Goal: Task Accomplishment & Management: Use online tool/utility

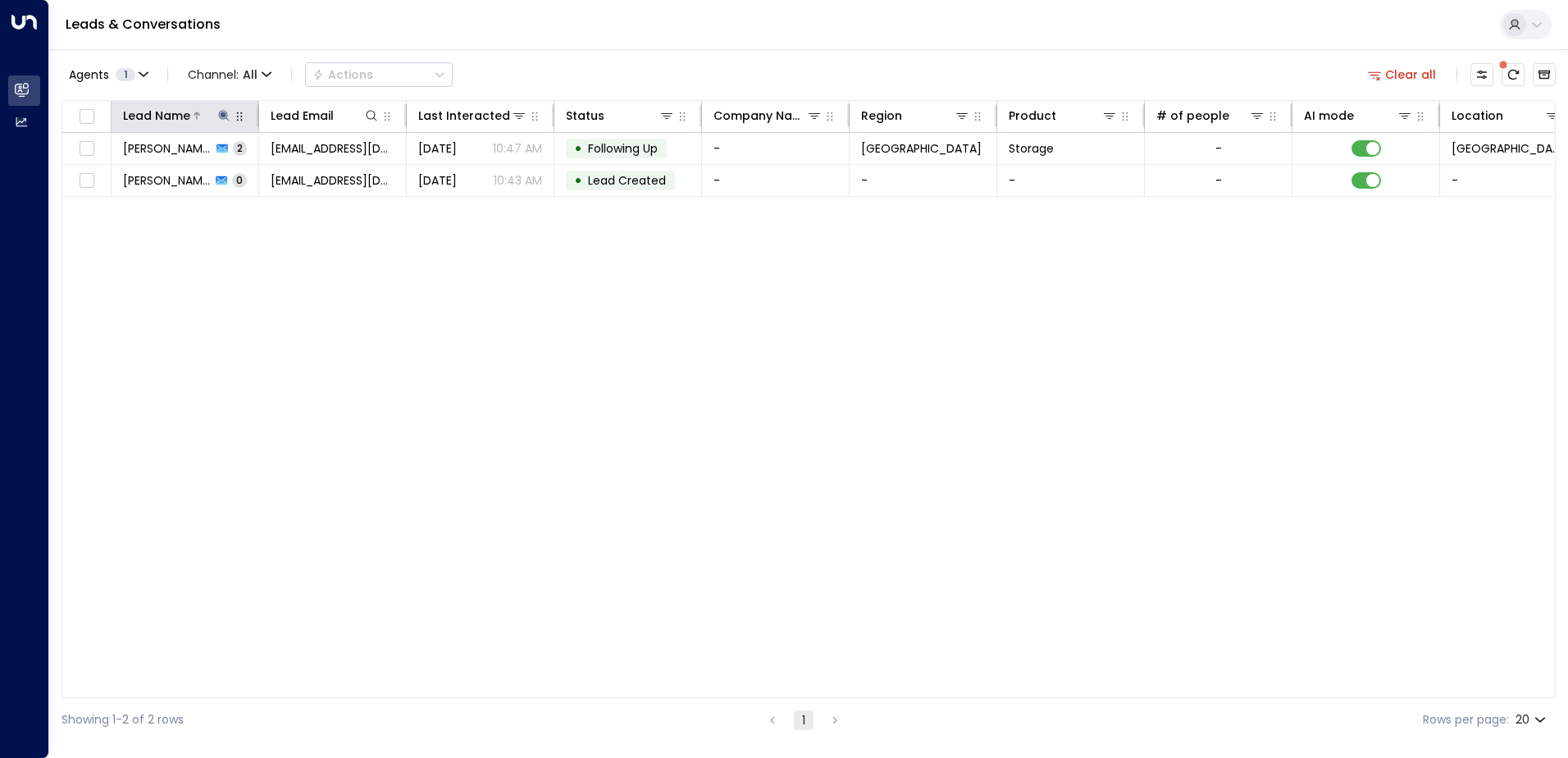
click at [221, 115] on icon at bounding box center [224, 115] width 10 height 10
drag, startPoint x: 207, startPoint y: 173, endPoint x: 109, endPoint y: 177, distance: 98.1
click at [109, 177] on div "**********" at bounding box center [223, 162] width 246 height 69
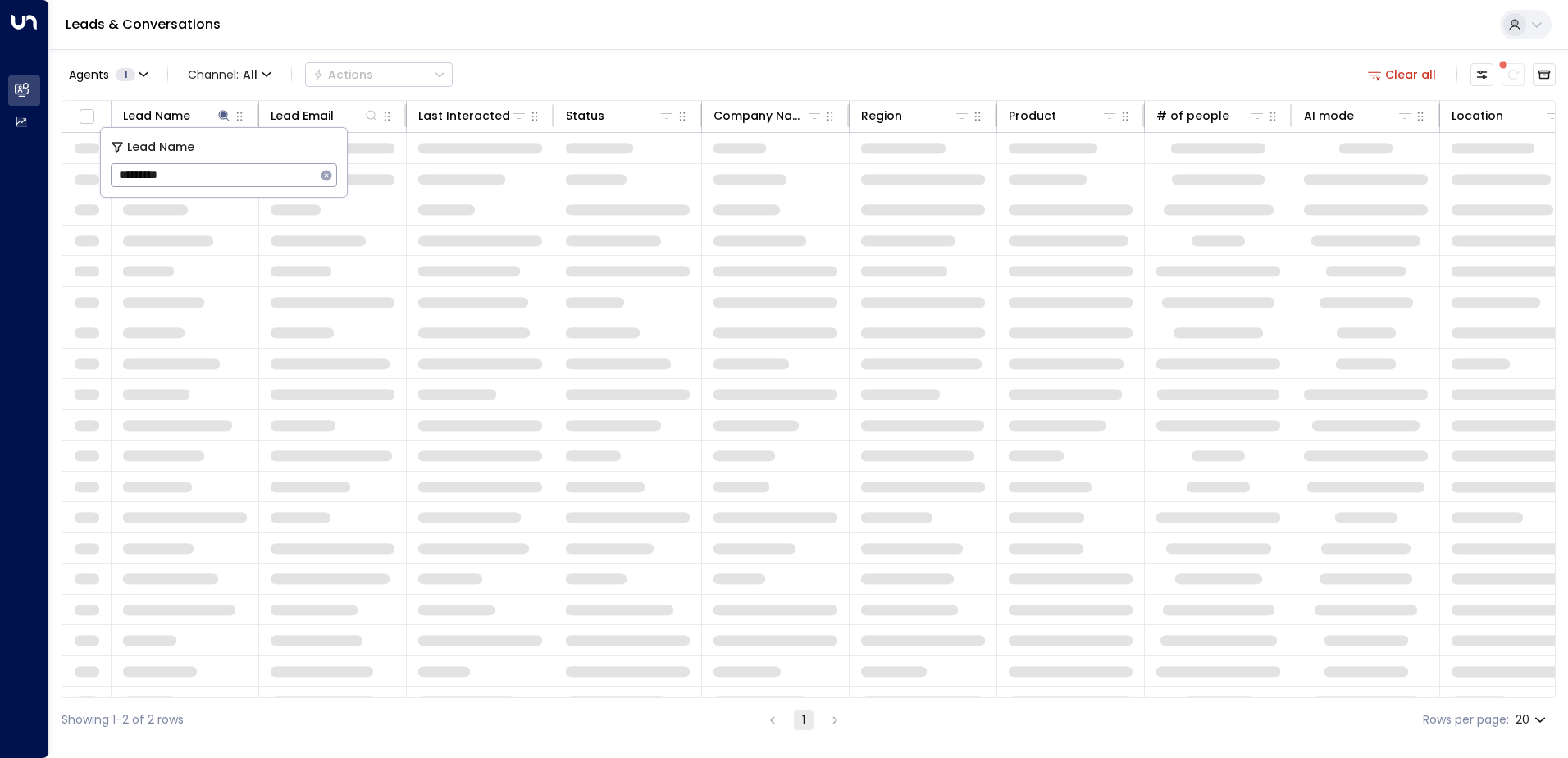
type input "********"
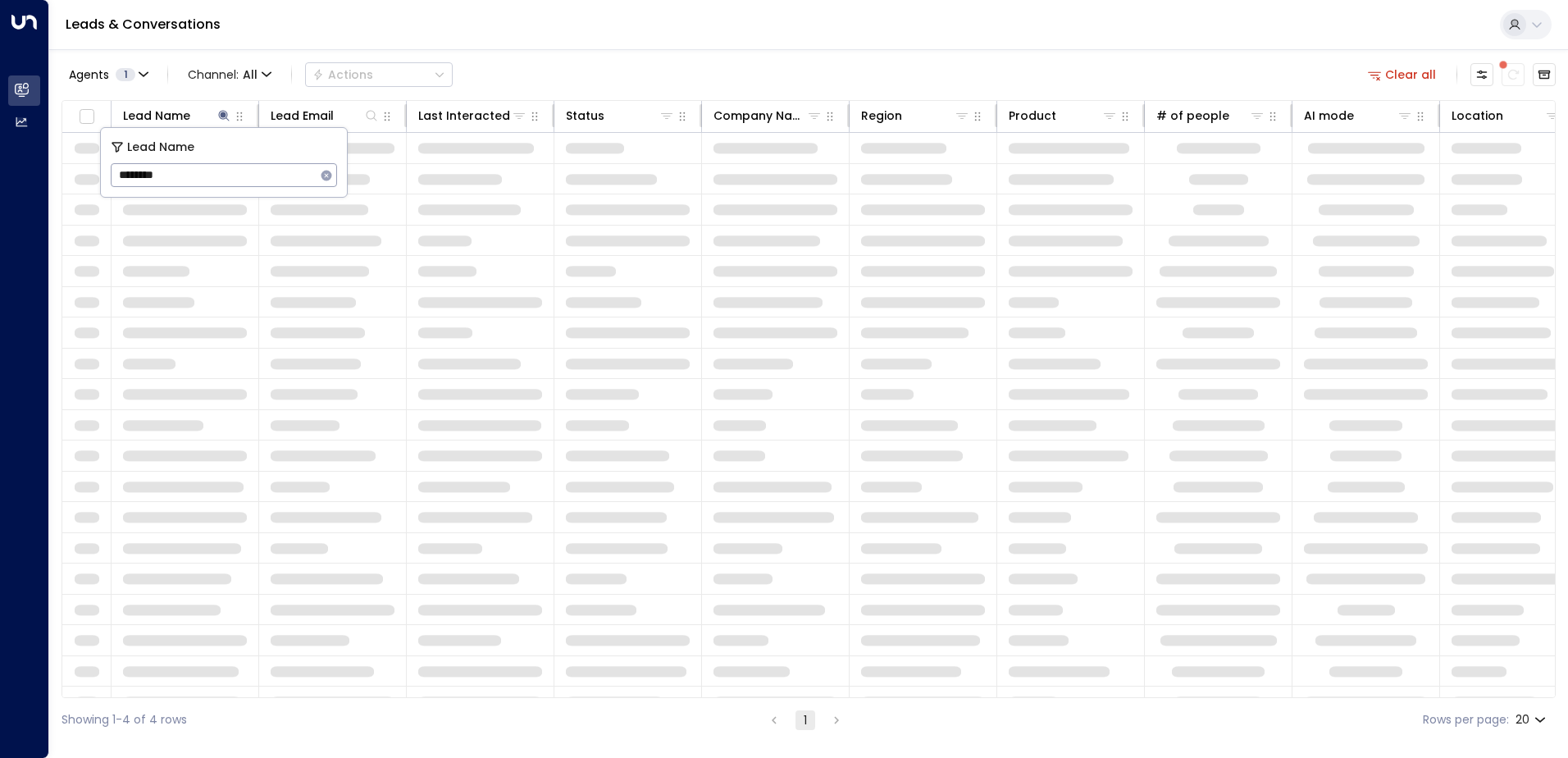
click at [232, 360] on td at bounding box center [185, 364] width 148 height 31
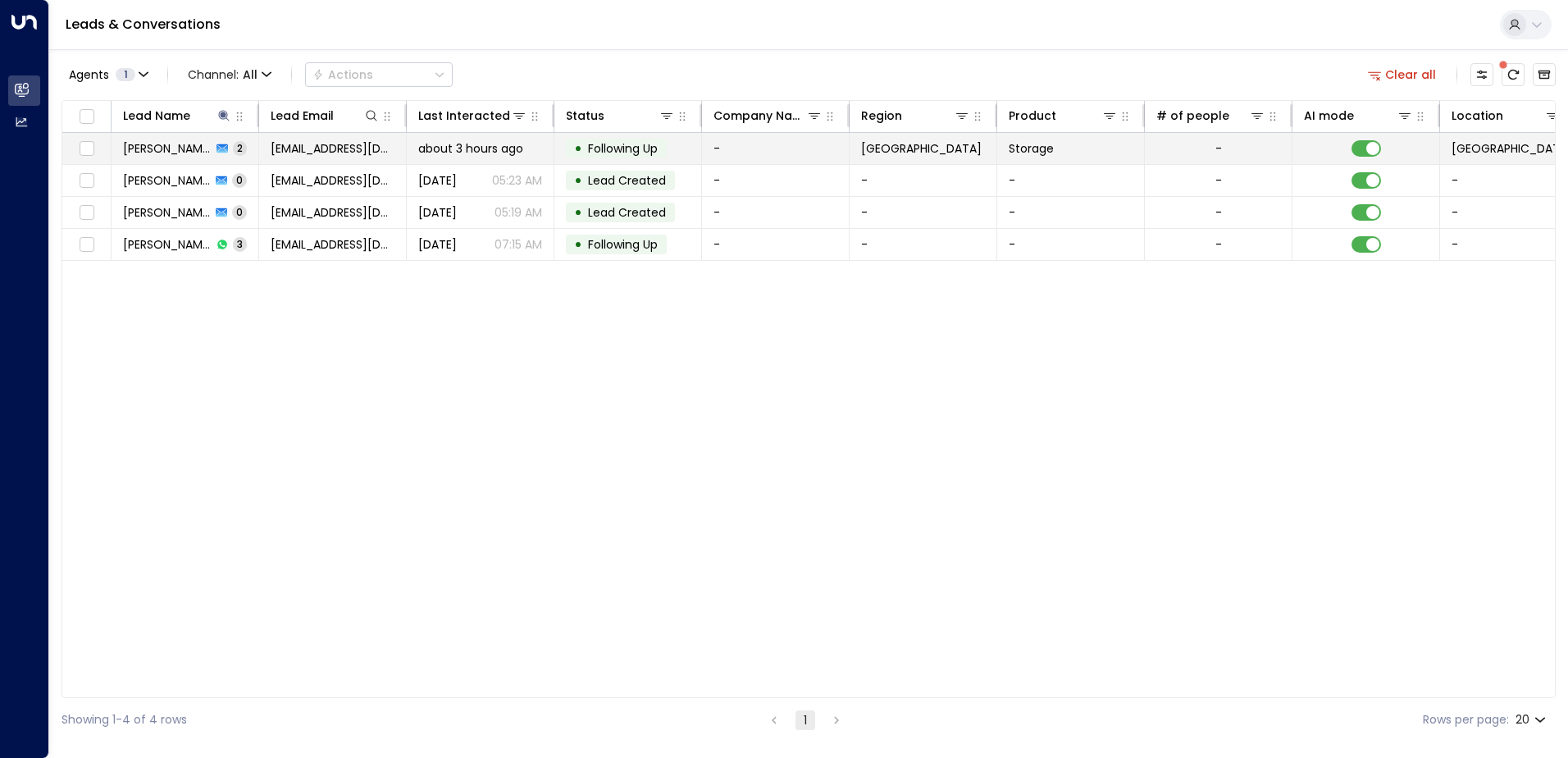
click at [170, 149] on span "[PERSON_NAME] Why" at bounding box center [167, 148] width 88 height 17
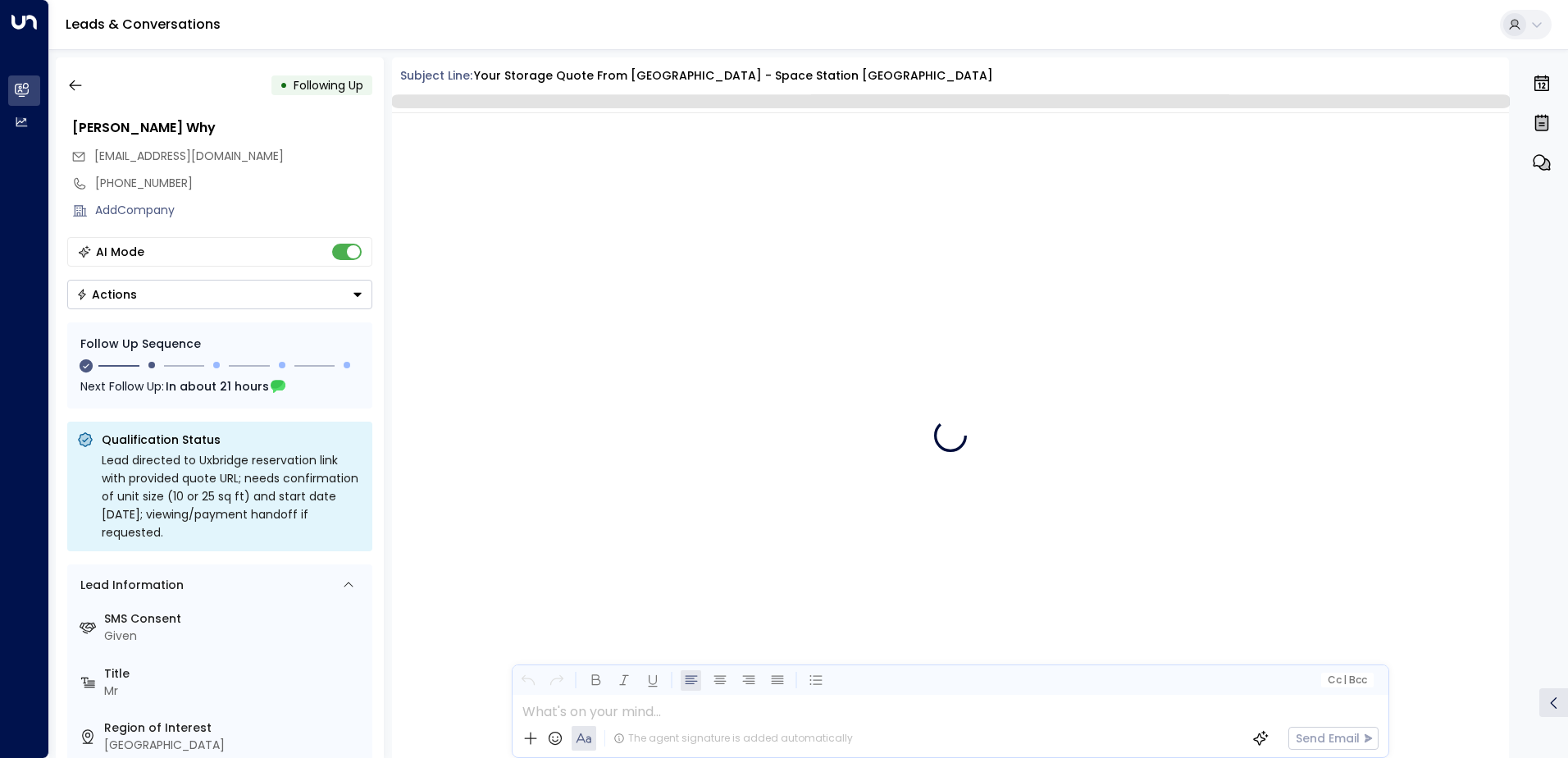
scroll to position [2973, 0]
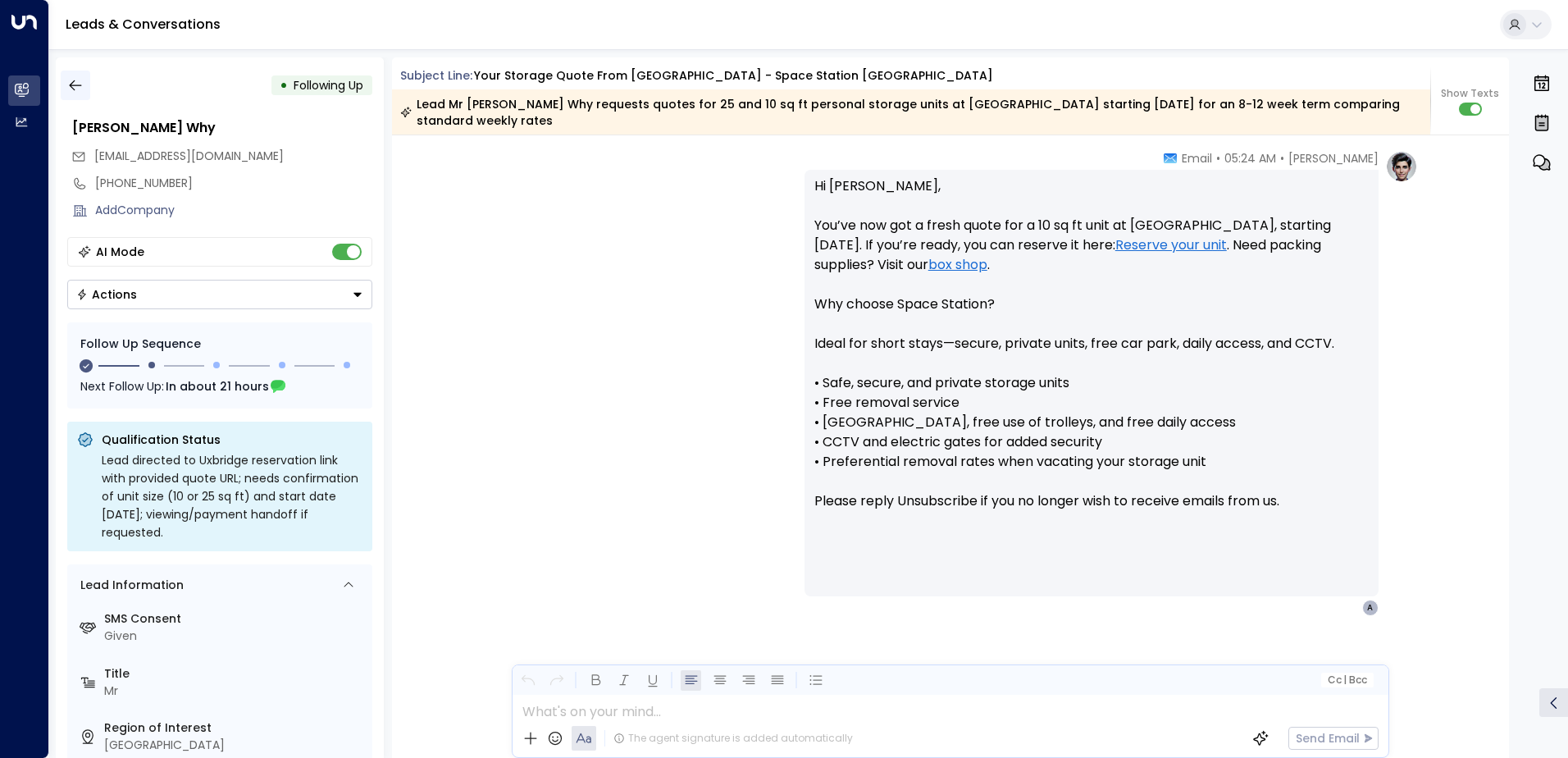
click at [72, 88] on icon "button" at bounding box center [75, 85] width 17 height 17
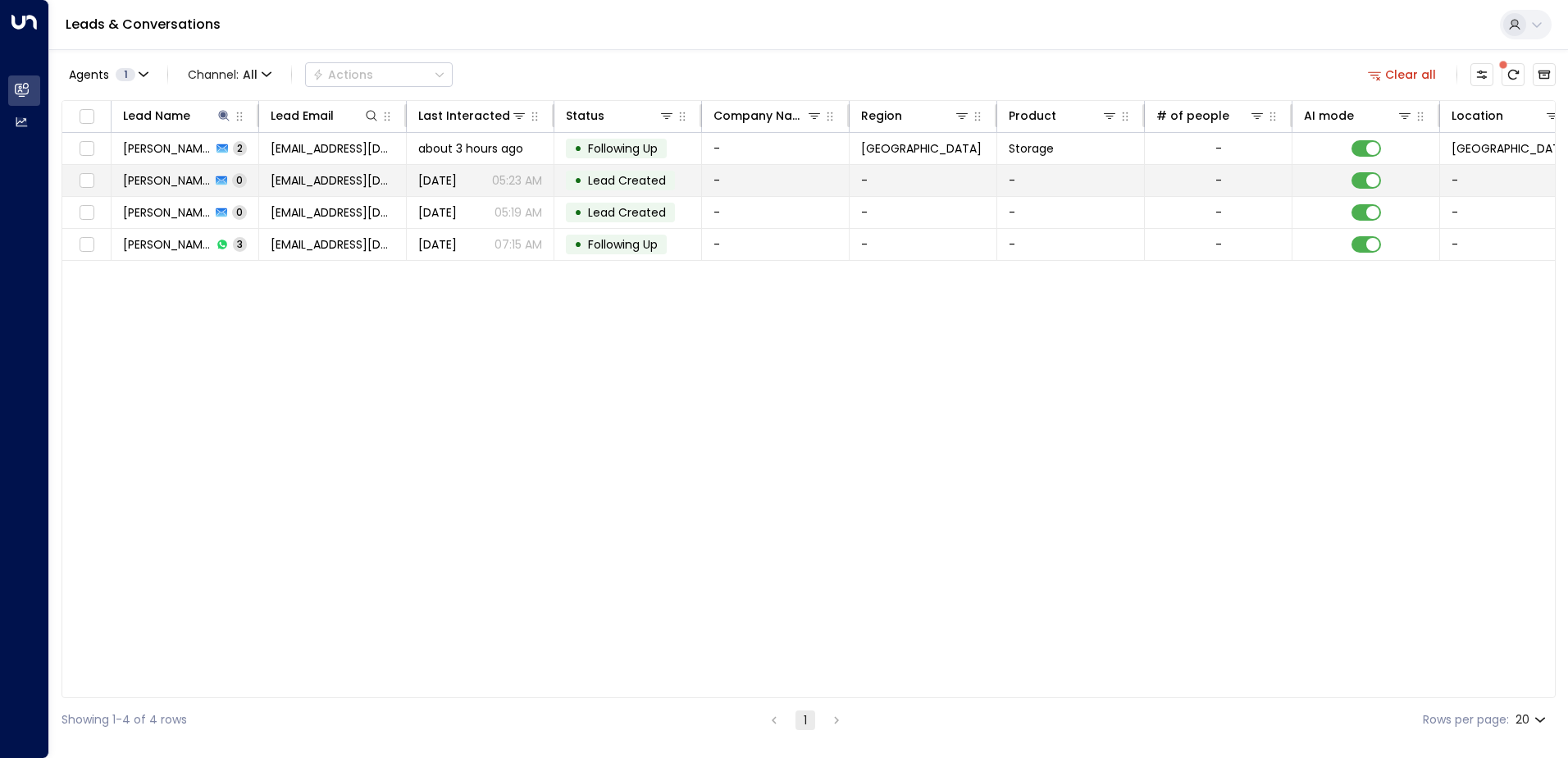
click at [168, 173] on span "[PERSON_NAME] Why" at bounding box center [167, 180] width 87 height 17
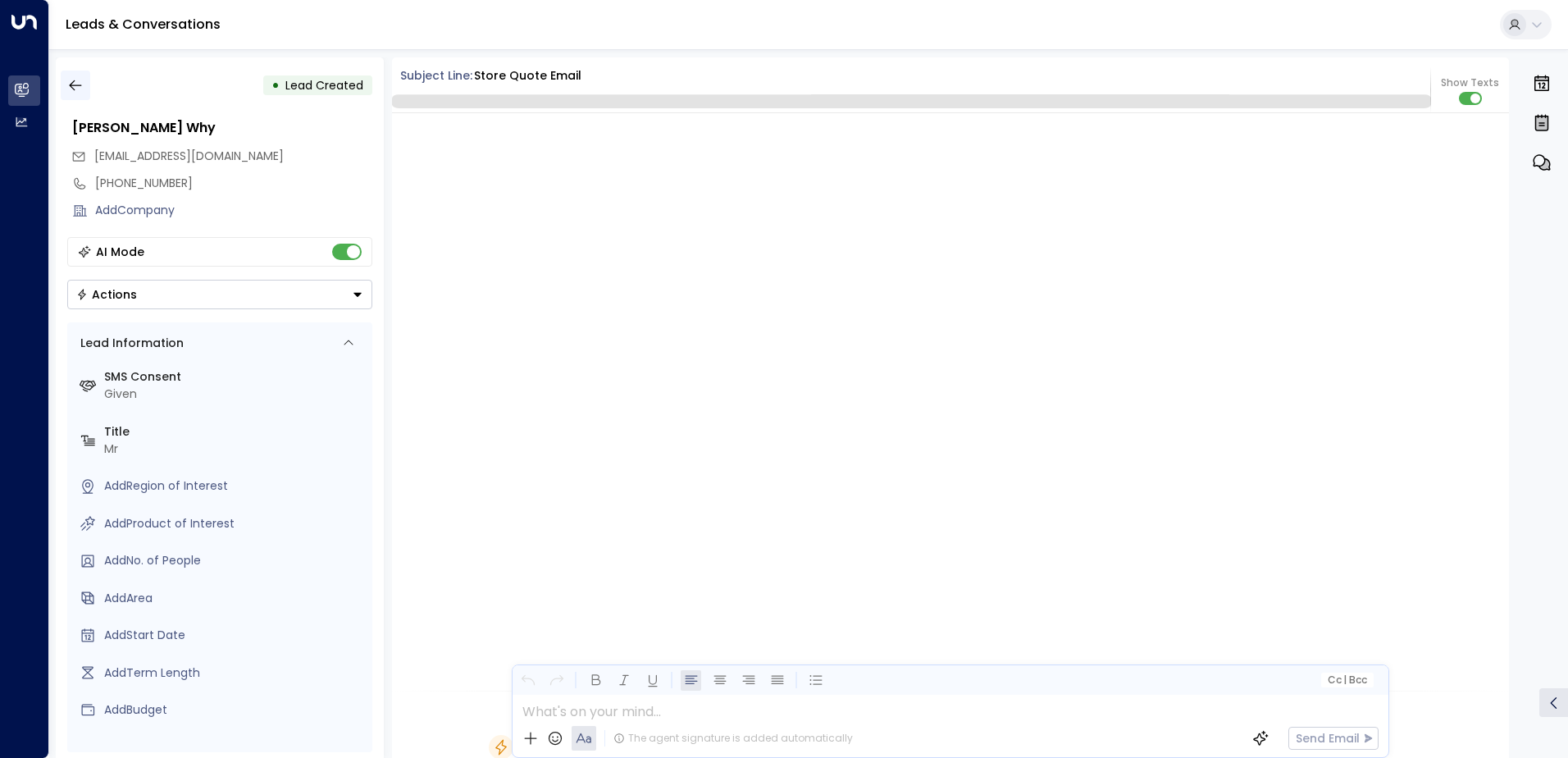
scroll to position [649, 0]
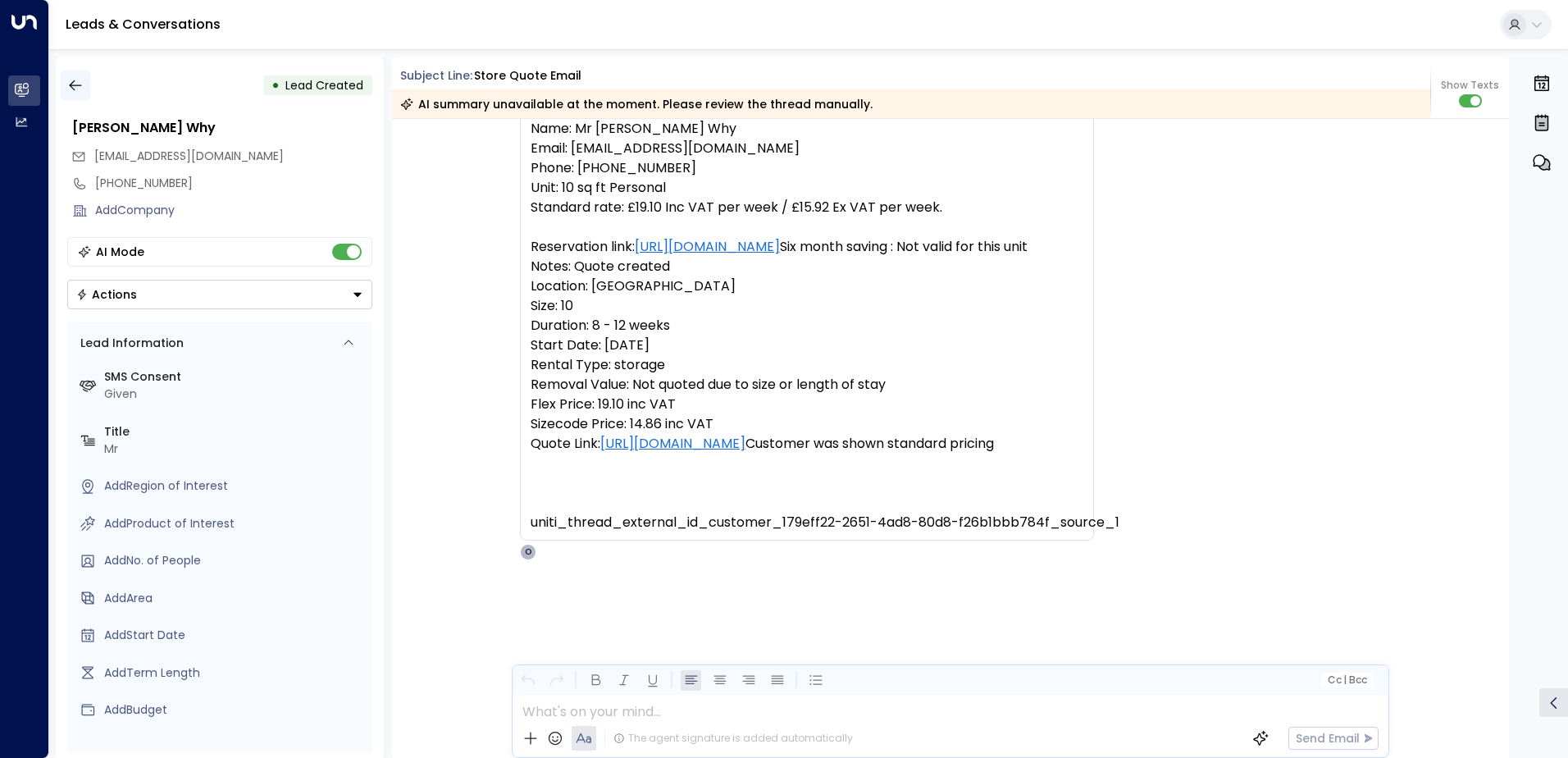
click at [78, 83] on icon "button" at bounding box center [75, 85] width 17 height 17
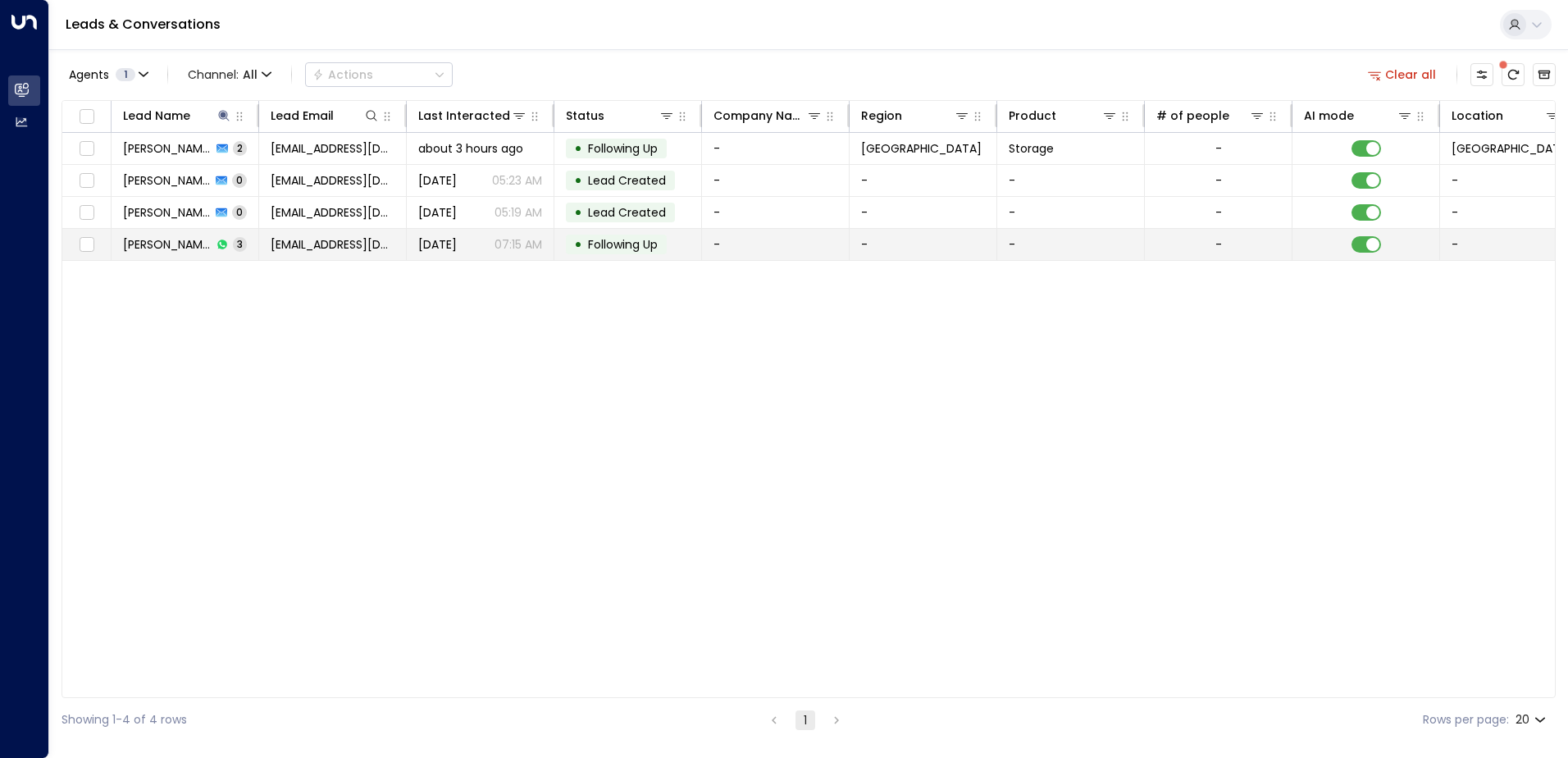
click at [156, 241] on span "[PERSON_NAME] Why" at bounding box center [167, 244] width 88 height 17
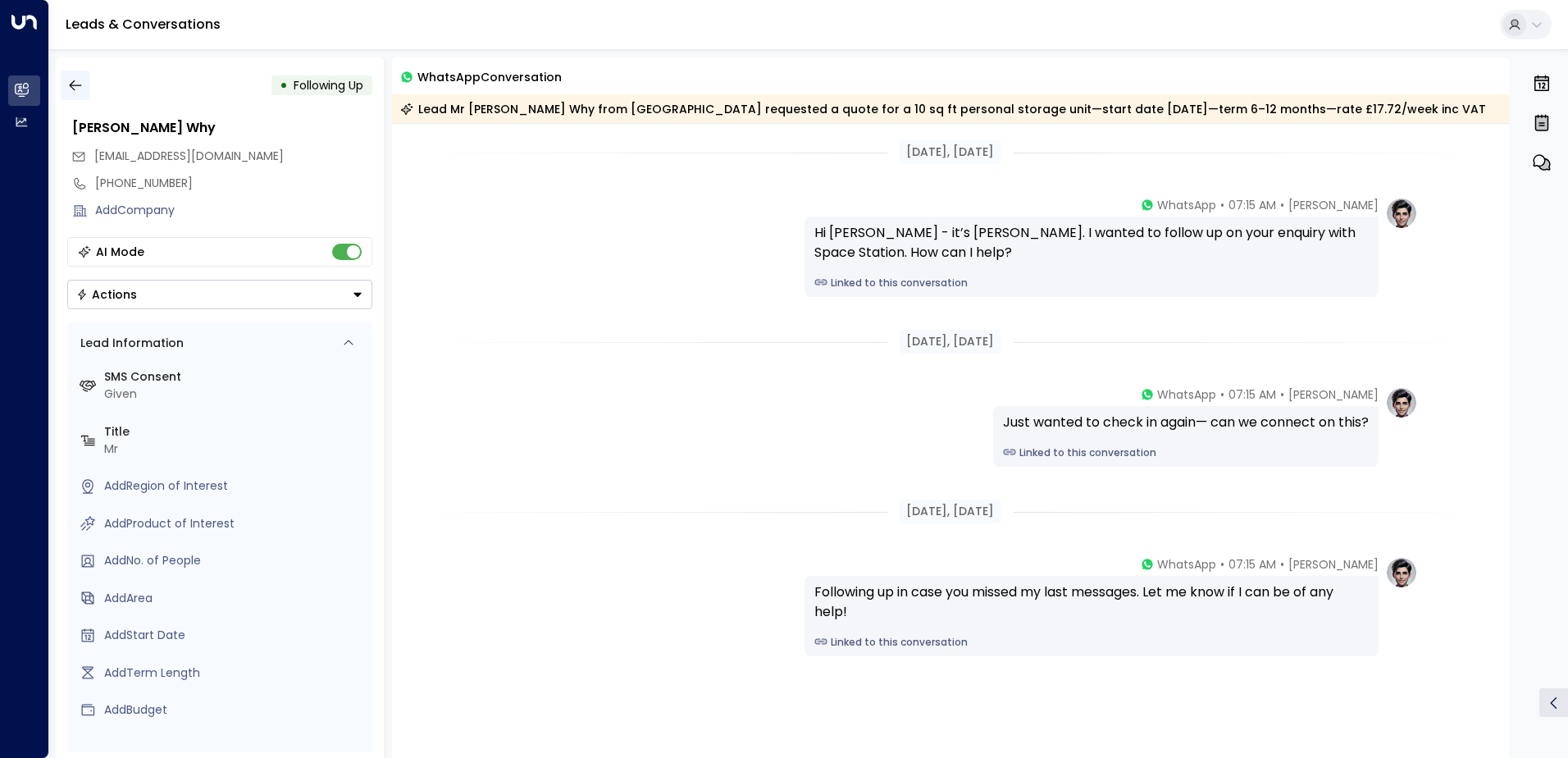
click at [75, 85] on icon "button" at bounding box center [75, 85] width 17 height 17
